Goal: Navigation & Orientation: Find specific page/section

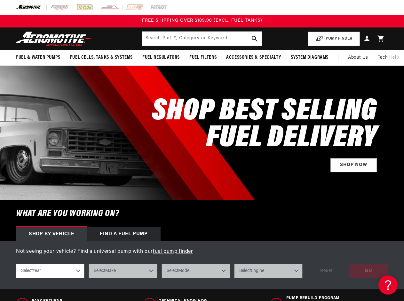
click at [202, 151] on h2 "SHOP BEST SELLING FUEL DELIVERY" at bounding box center [264, 125] width 225 height 54
click at [202, 39] on input "text" at bounding box center [201, 39] width 119 height 14
click at [334, 39] on button "PUMP FINDER" at bounding box center [333, 39] width 52 height 14
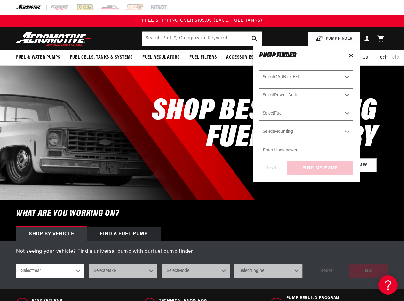
click at [38, 58] on span "Fuel & Water Pumps" at bounding box center [38, 57] width 44 height 7
